Goal: Navigation & Orientation: Find specific page/section

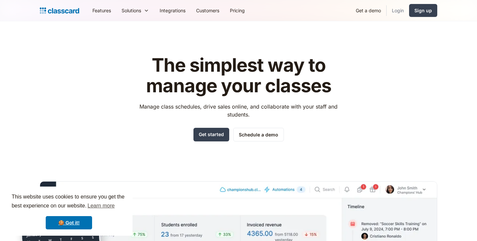
click at [401, 11] on link "Login" at bounding box center [398, 10] width 23 height 15
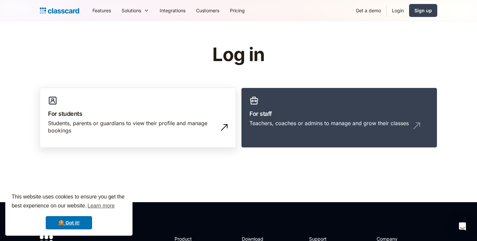
click at [169, 120] on div "Students, parents or guardians to view their profile and manage bookings" at bounding box center [131, 126] width 166 height 15
